Goal: Find specific page/section: Find specific page/section

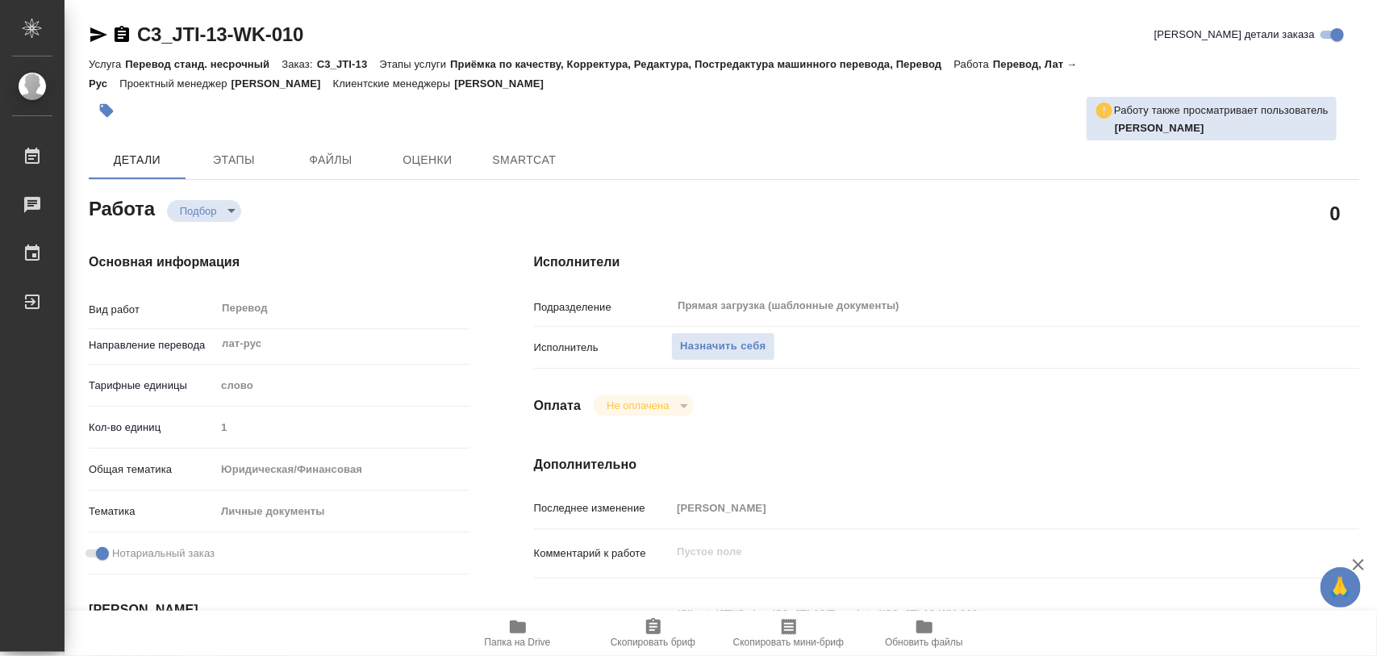
type textarea "x"
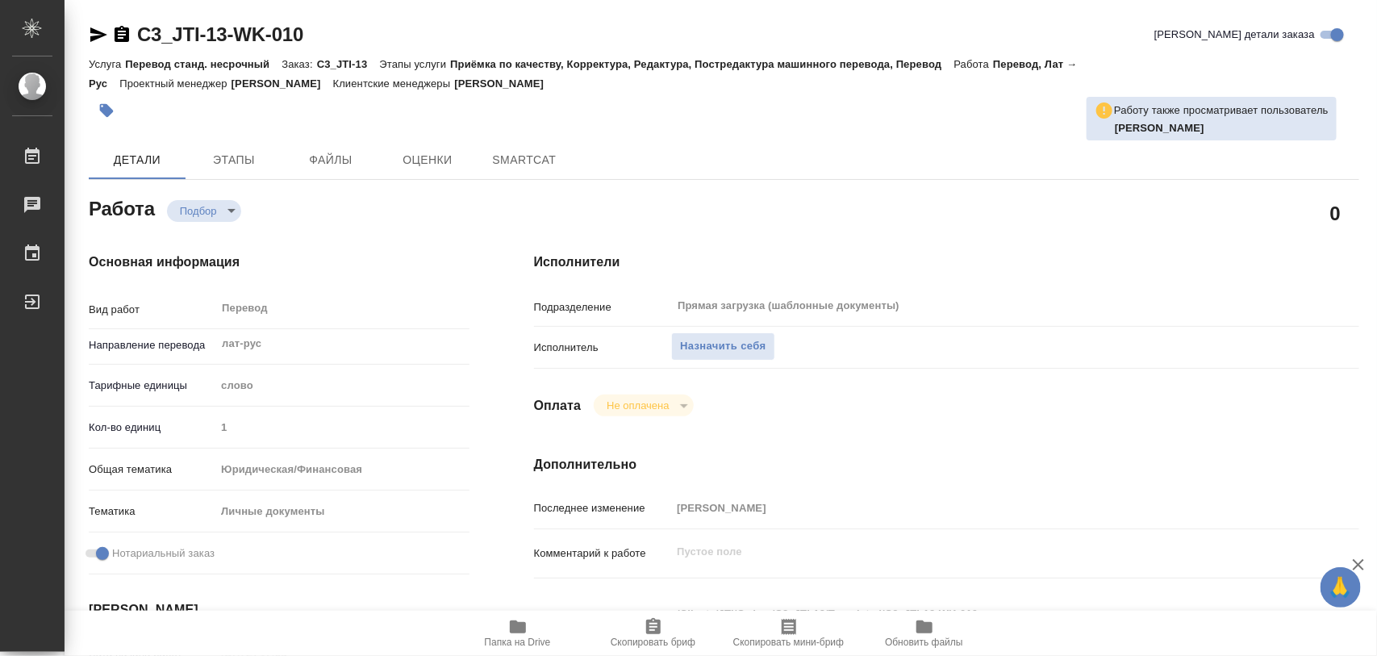
type textarea "x"
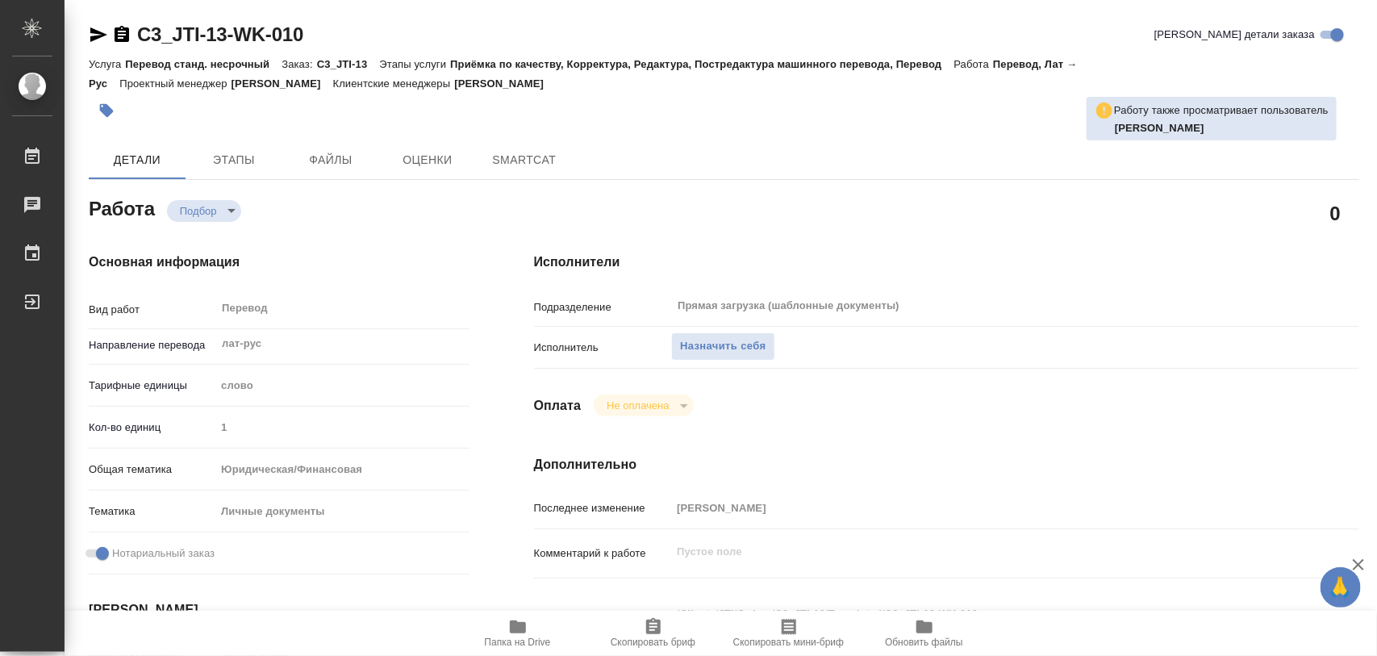
type textarea "x"
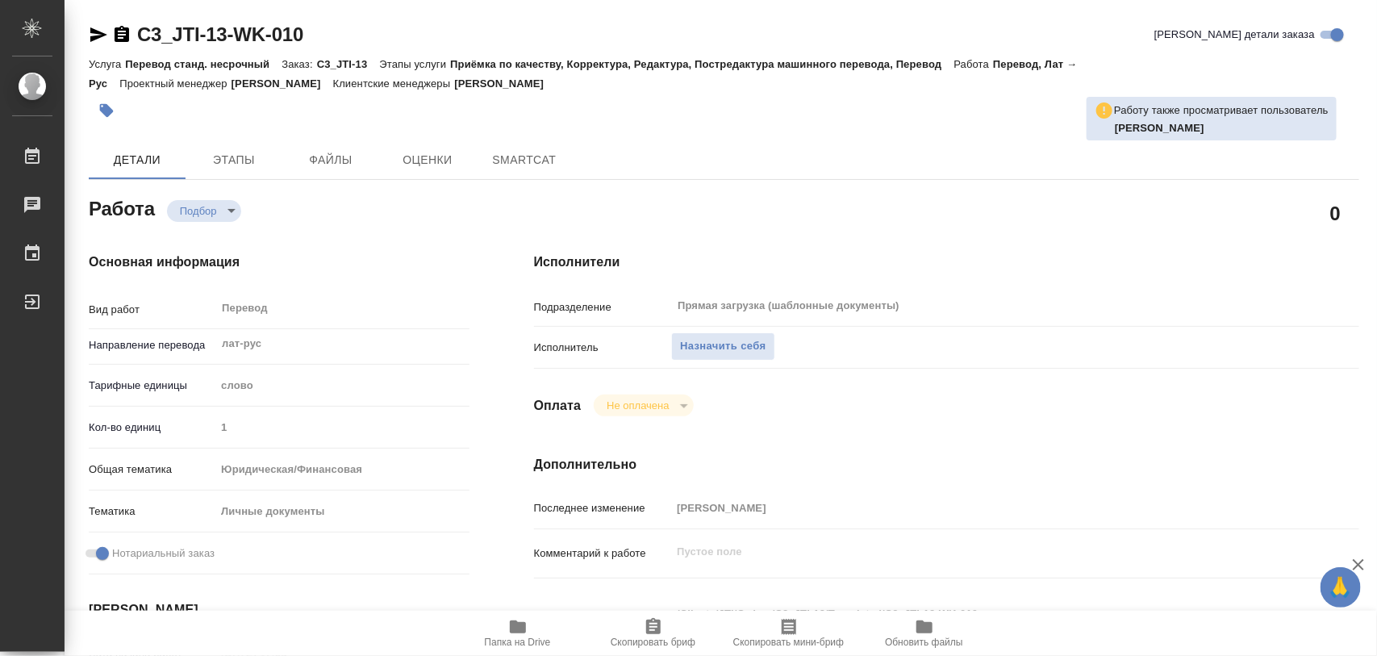
type textarea "x"
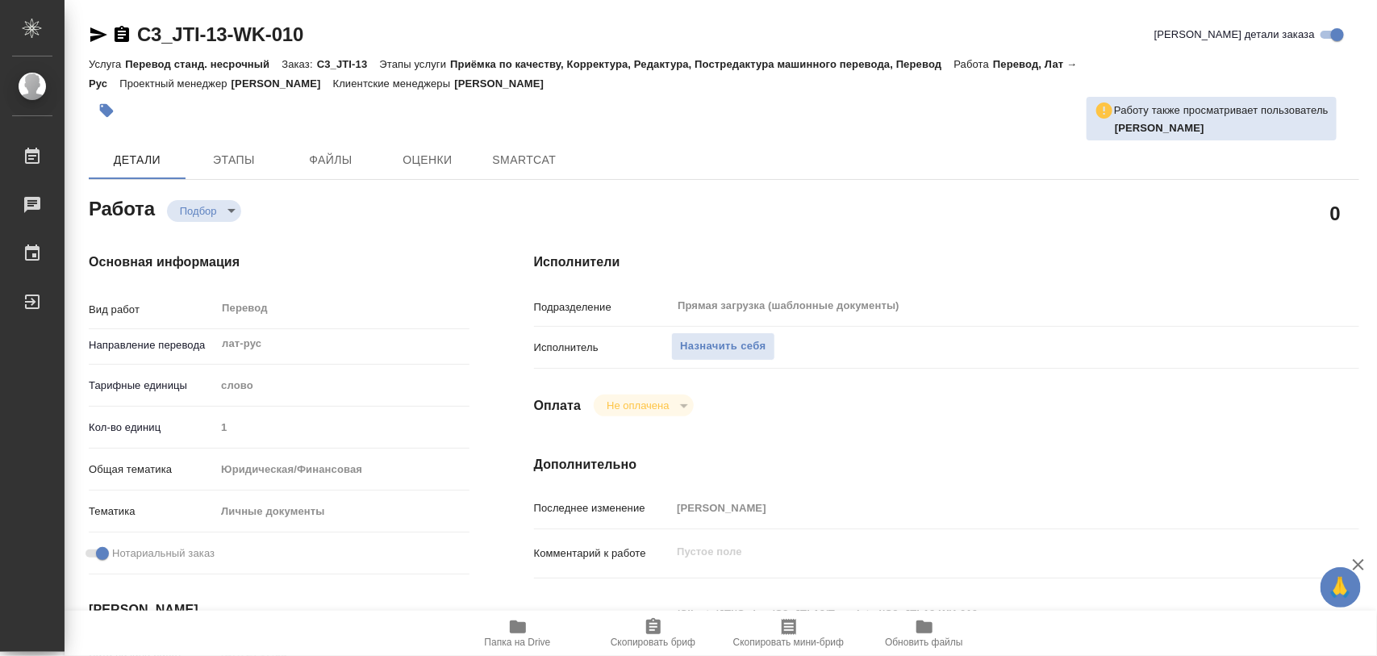
type textarea "x"
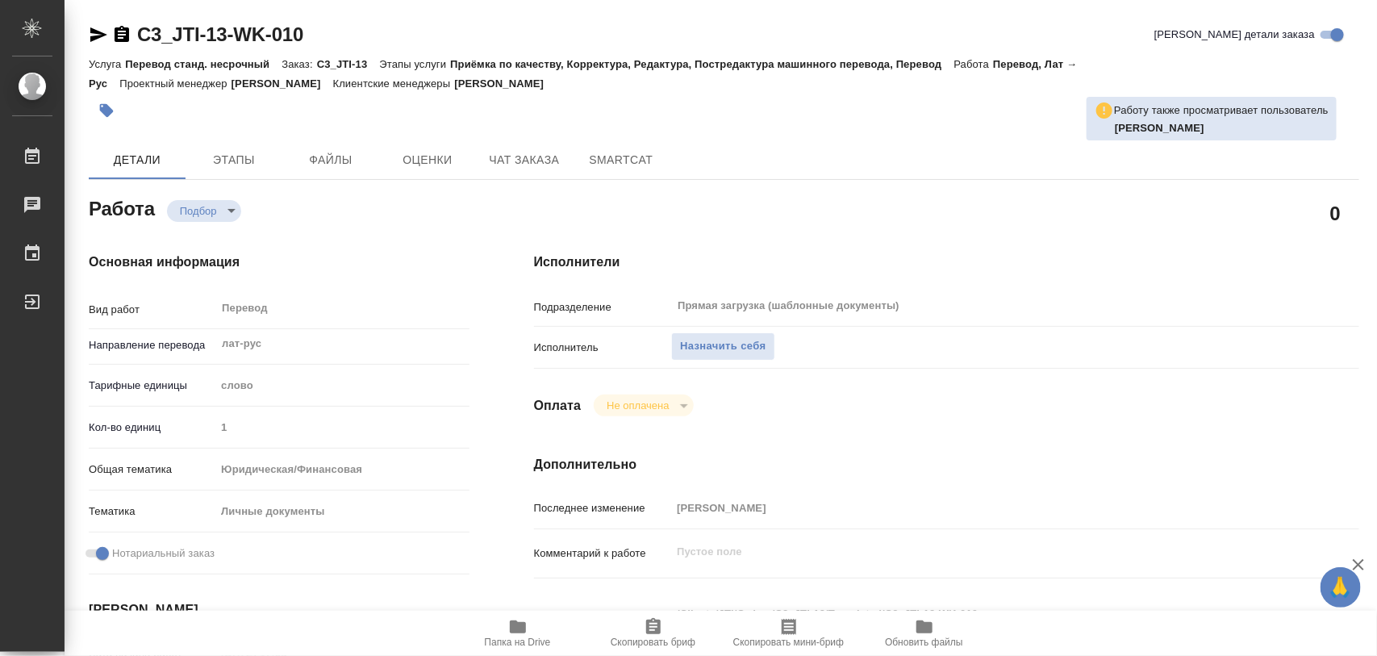
scroll to position [303, 0]
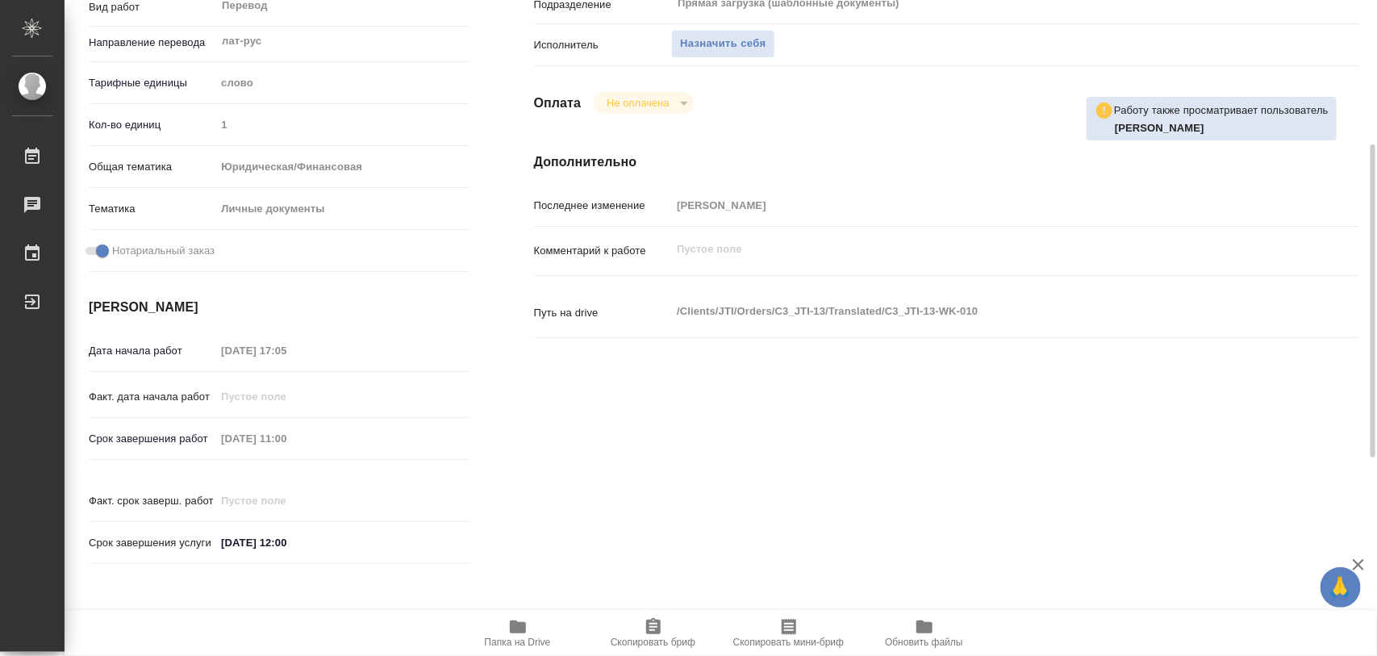
type textarea "x"
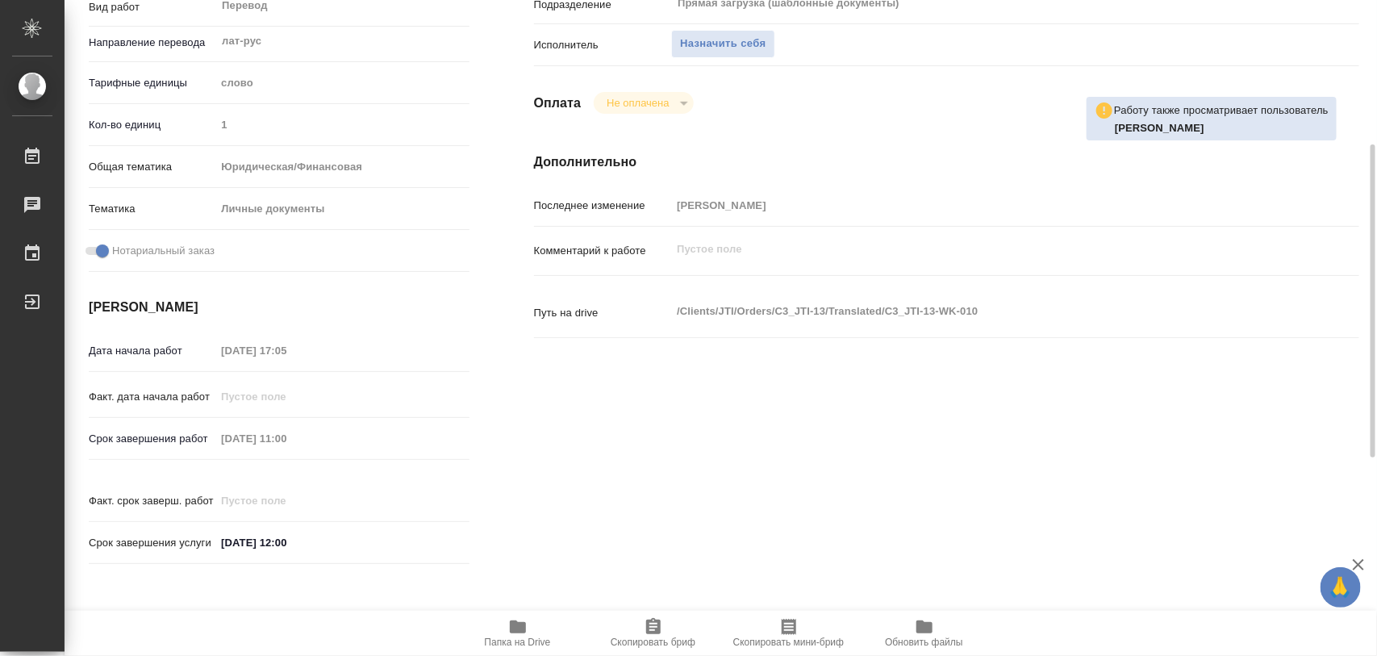
type textarea "x"
